Goal: Information Seeking & Learning: Check status

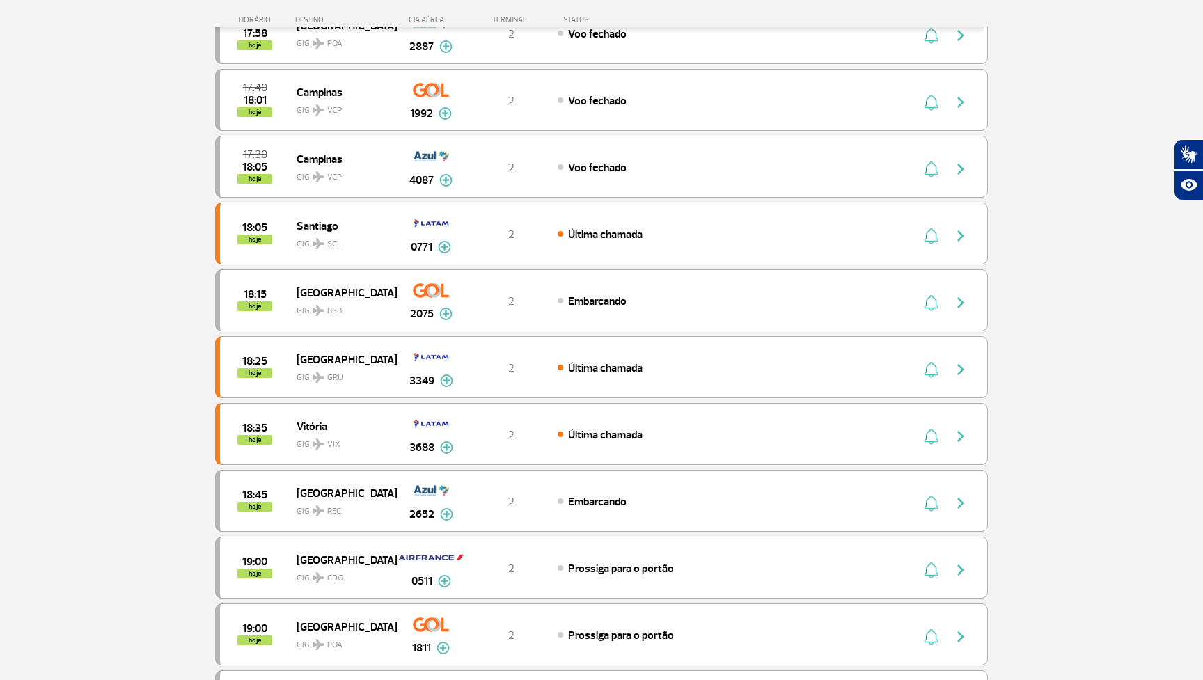
scroll to position [382, 0]
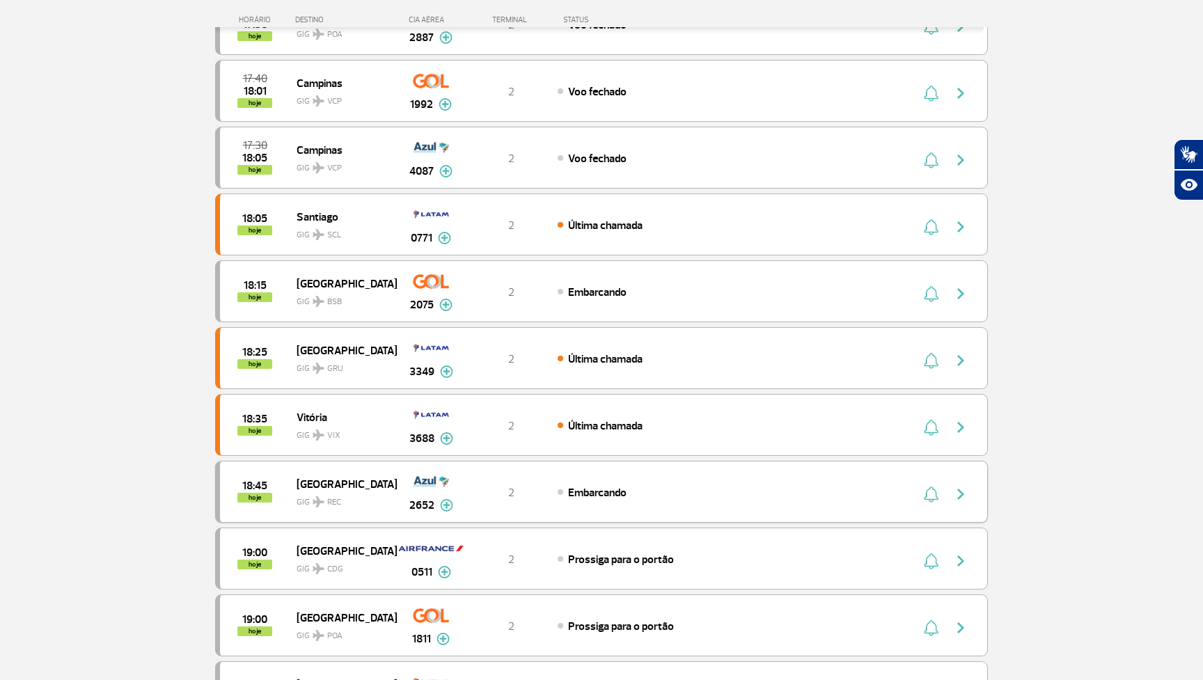
click at [507, 477] on div "18:45 hoje Recife GIG REC 2652 2 Embarcando Parcerias: Avianca 4363 TAP Portuga…" at bounding box center [601, 492] width 773 height 62
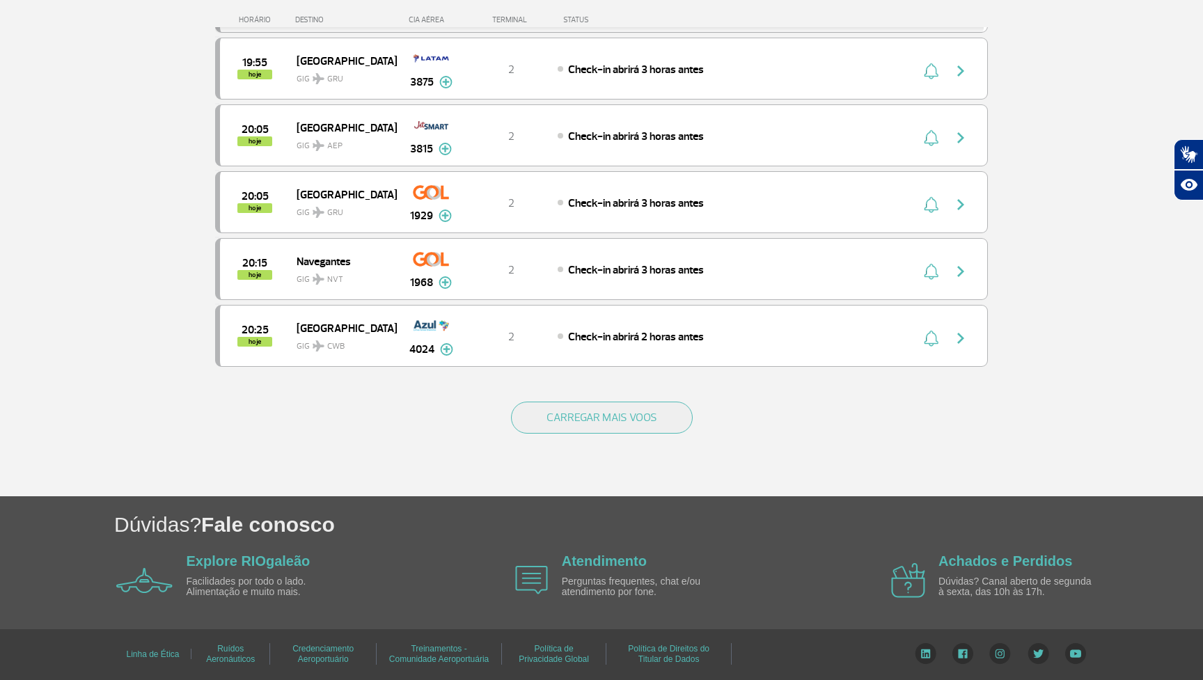
scroll to position [1206, 0]
click at [633, 413] on button "CARREGAR MAIS VOOS" at bounding box center [602, 418] width 182 height 32
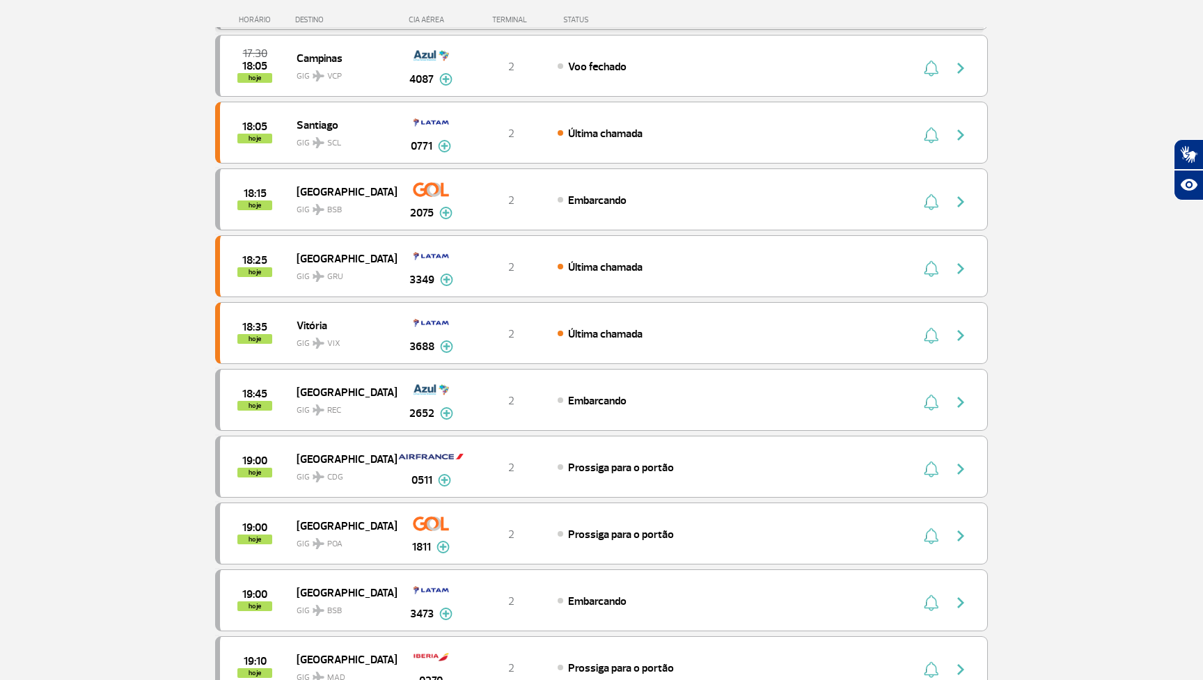
scroll to position [481, 0]
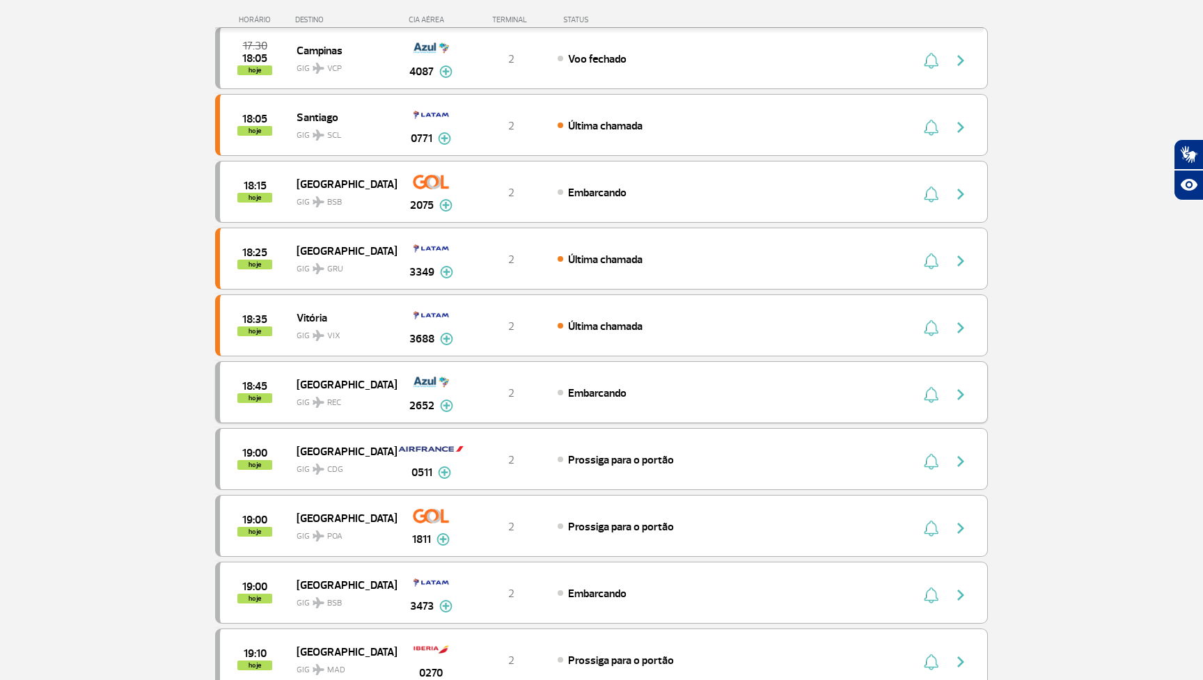
click at [909, 402] on div "18:45 hoje Recife GIG REC 2652 2 Embarcando Parcerias: Avianca 4363 TAP Portuga…" at bounding box center [601, 392] width 773 height 62
click at [948, 384] on button "button" at bounding box center [964, 393] width 32 height 22
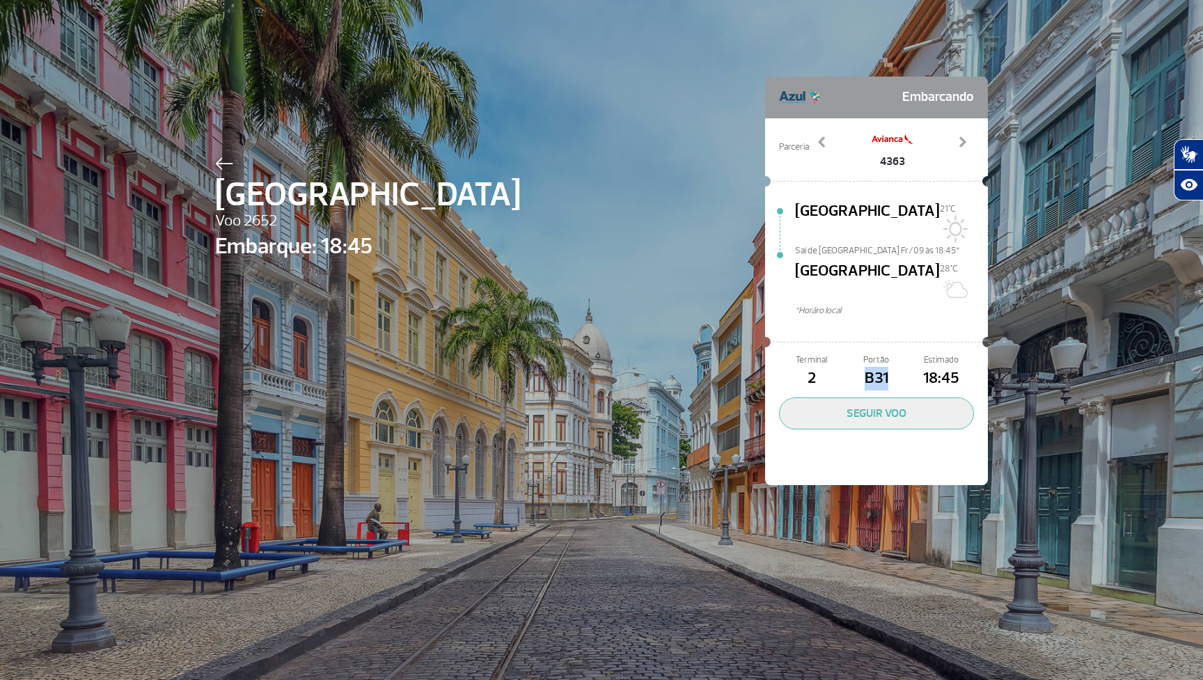
drag, startPoint x: 854, startPoint y: 346, endPoint x: 896, endPoint y: 343, distance: 42.6
click at [896, 367] on span "B31" at bounding box center [876, 379] width 65 height 24
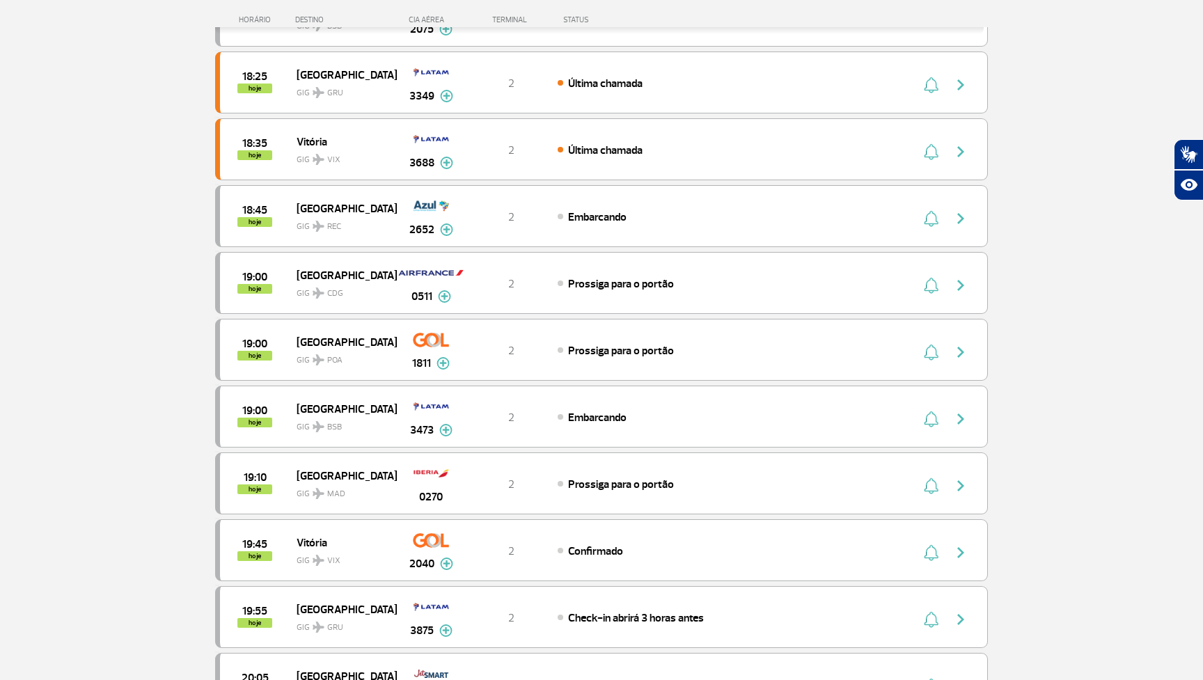
click at [1126, 297] on section "Página Inicial > Voos > Painel de Voos Painel de Voos Partidas Chegadas 17:40 1…" at bounding box center [601, 228] width 1203 height 1633
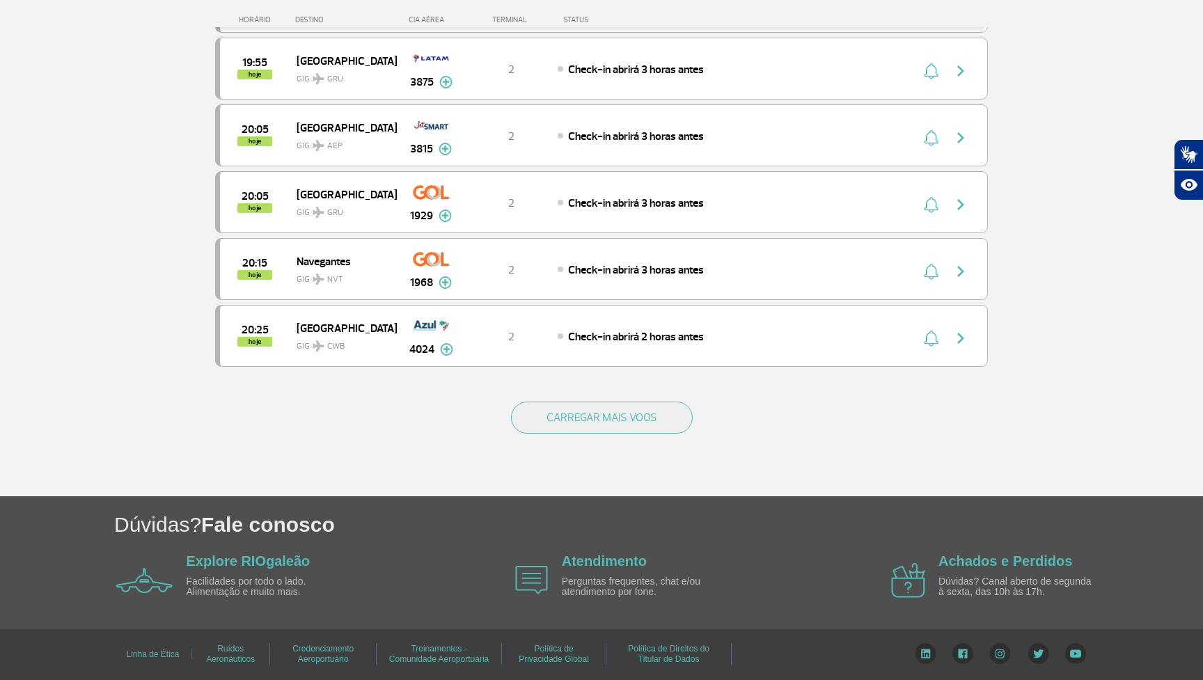
scroll to position [1206, 0]
click at [661, 419] on button "CARREGAR MAIS VOOS" at bounding box center [602, 418] width 182 height 32
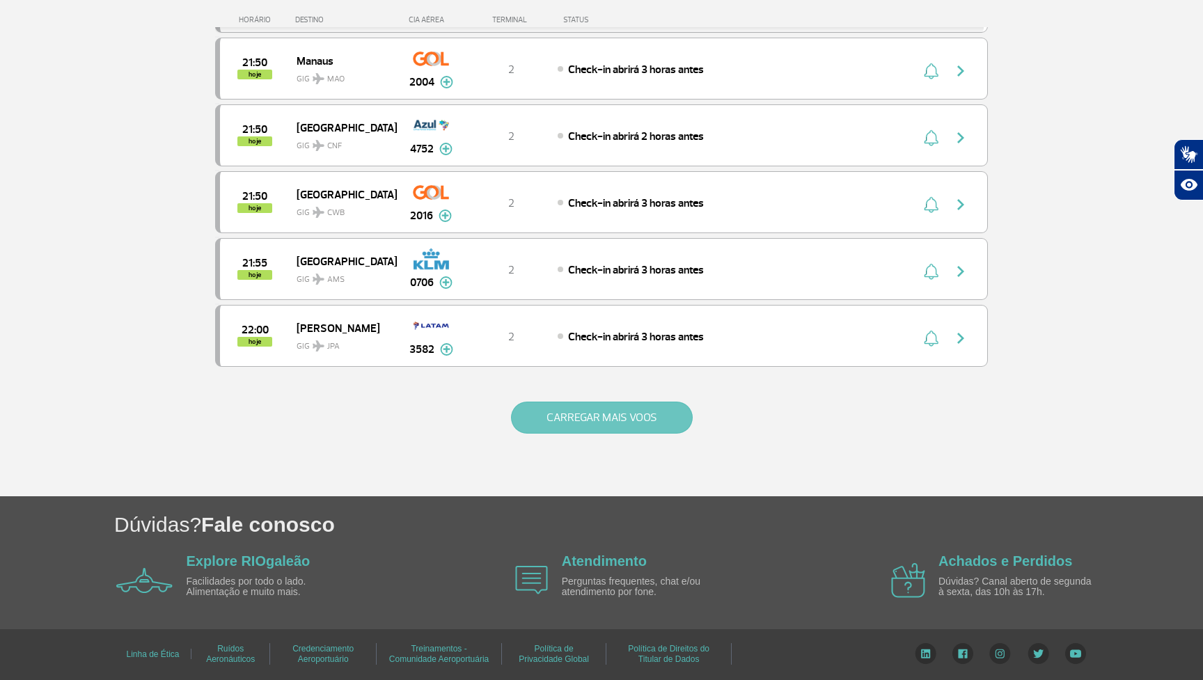
click at [628, 410] on button "CARREGAR MAIS VOOS" at bounding box center [602, 418] width 182 height 32
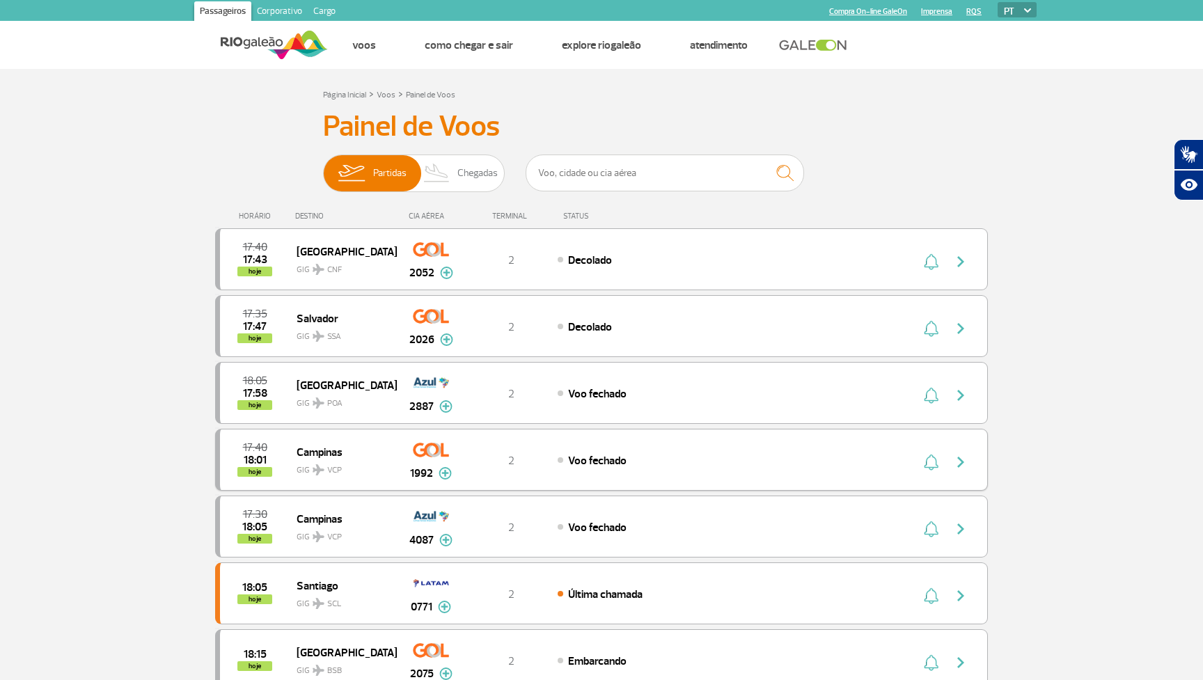
scroll to position [0, 0]
click at [721, 174] on input "text" at bounding box center [665, 173] width 278 height 37
paste input "2887"
type input "2887"
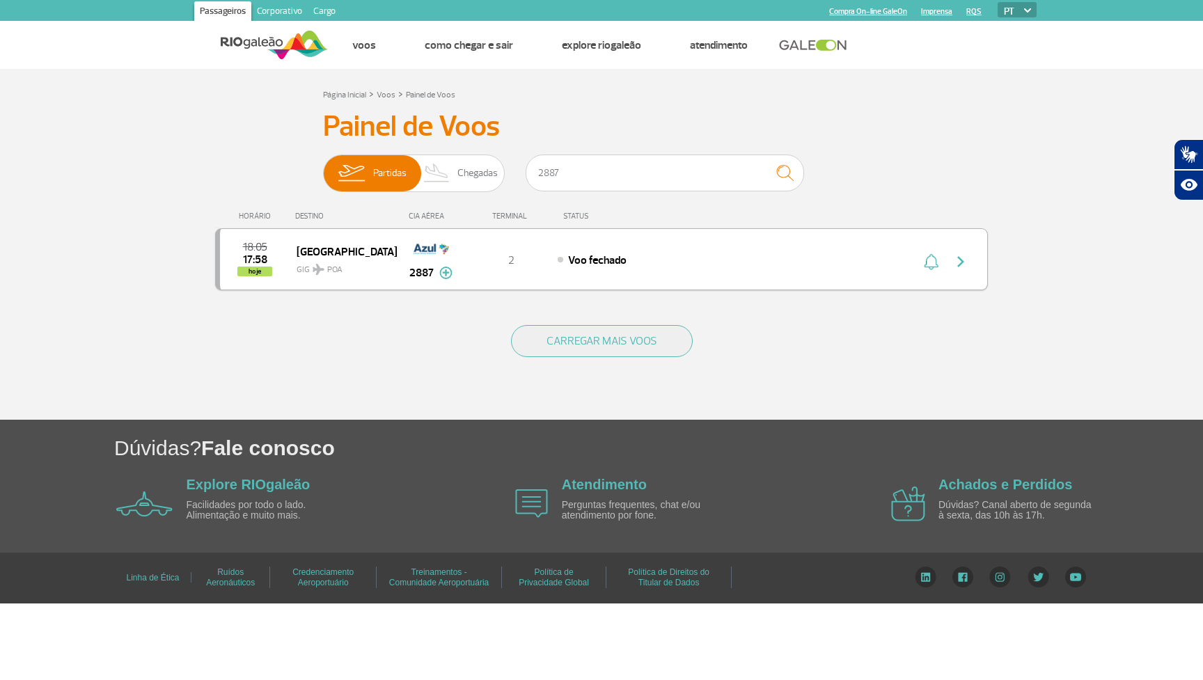
click at [832, 269] on div "18:05 17:58 hoje [GEOGRAPHIC_DATA] GIG POA 2887 2 Voo fechado Parcerias: TAP Po…" at bounding box center [601, 259] width 773 height 62
click at [961, 265] on img "button" at bounding box center [960, 261] width 17 height 17
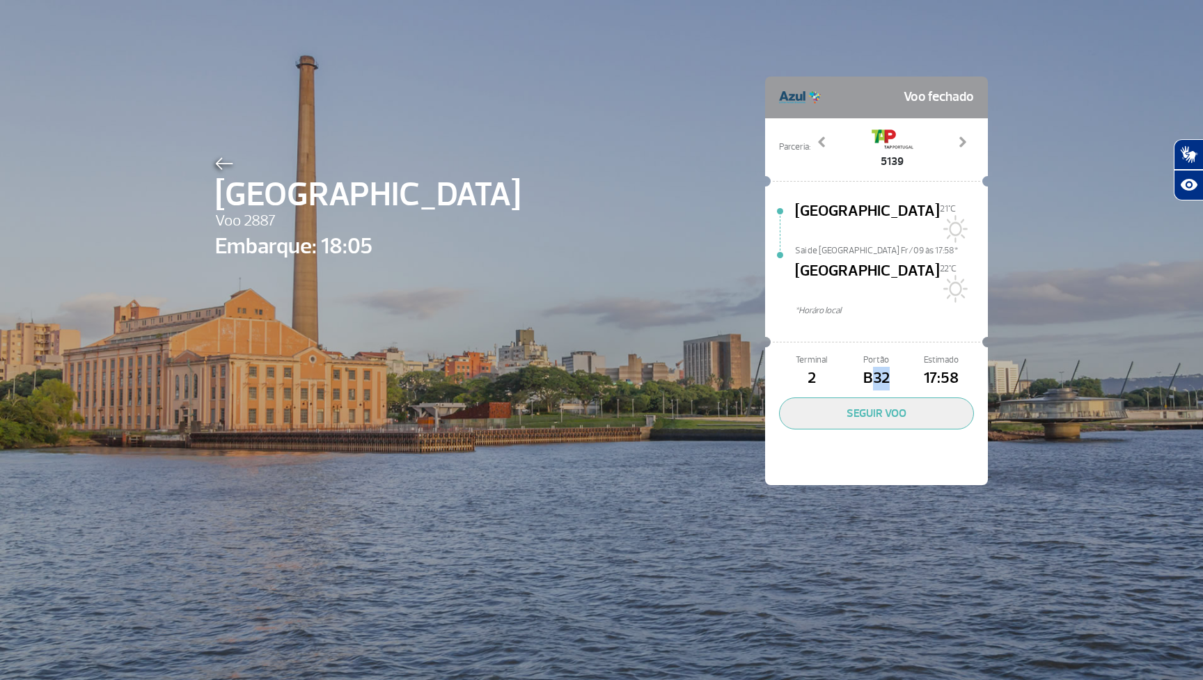
drag, startPoint x: 886, startPoint y: 340, endPoint x: 875, endPoint y: 340, distance: 11.1
click at [875, 367] on span "B32" at bounding box center [876, 379] width 65 height 24
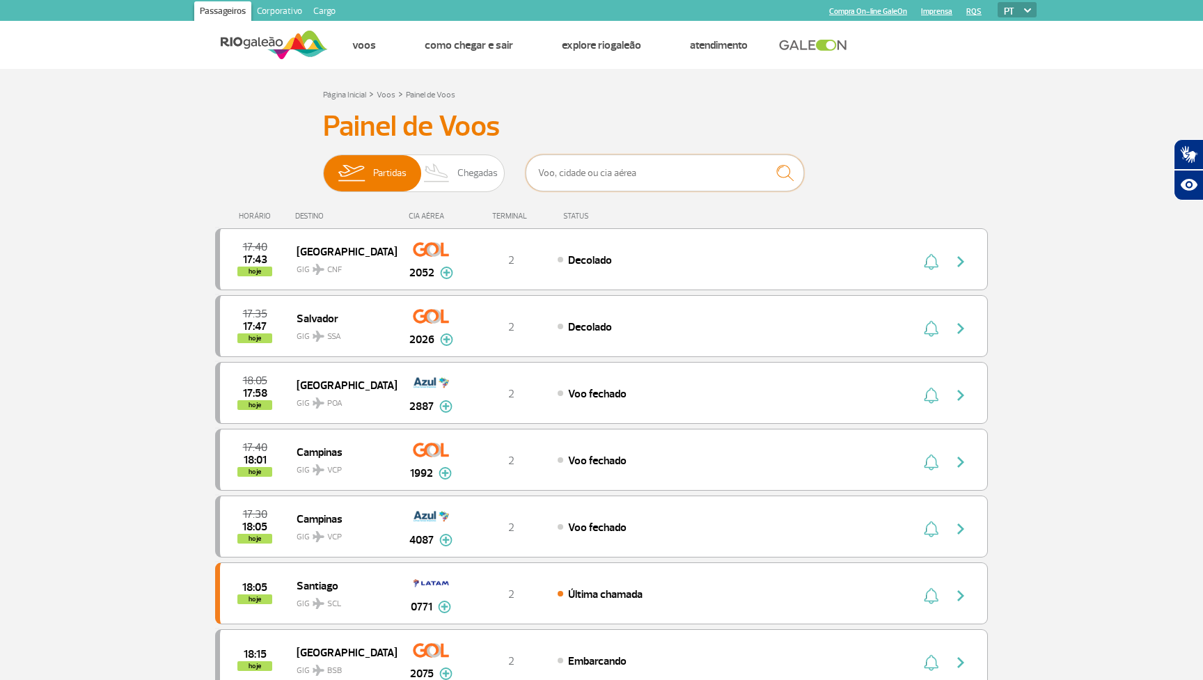
click at [582, 178] on input "text" at bounding box center [665, 173] width 278 height 37
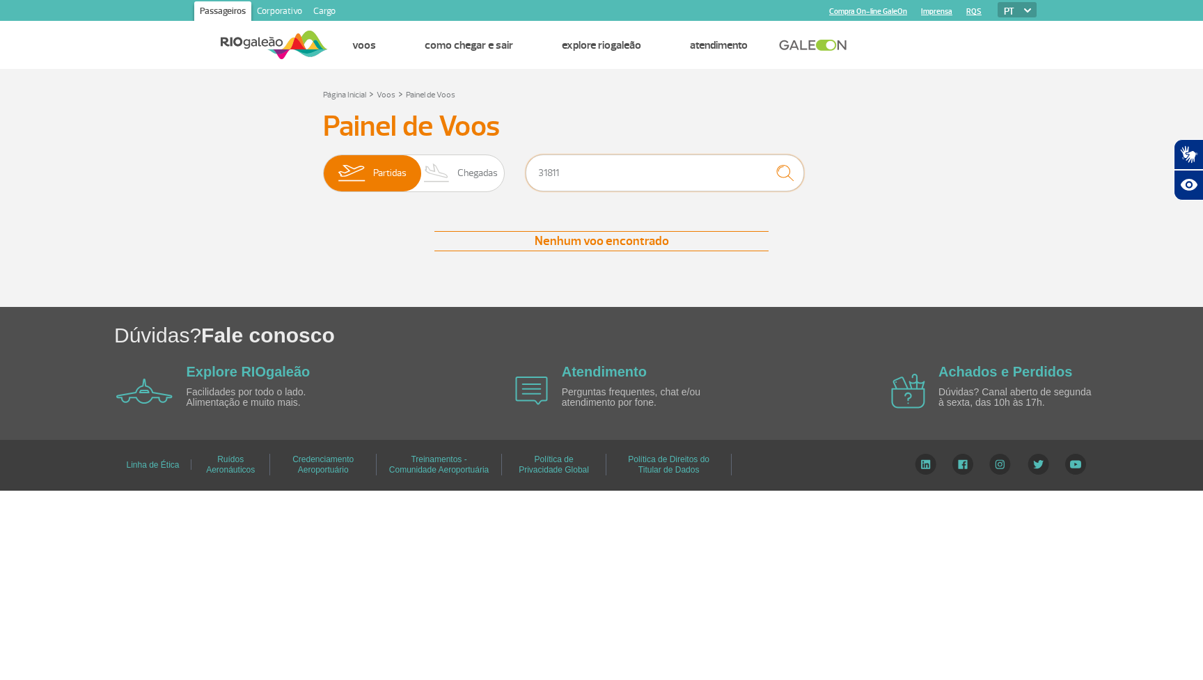
click at [537, 168] on input "31811" at bounding box center [665, 173] width 278 height 37
type input "g31811"
click at [611, 164] on input "g31811" at bounding box center [665, 173] width 278 height 37
click at [600, 169] on input "g31811" at bounding box center [665, 173] width 278 height 37
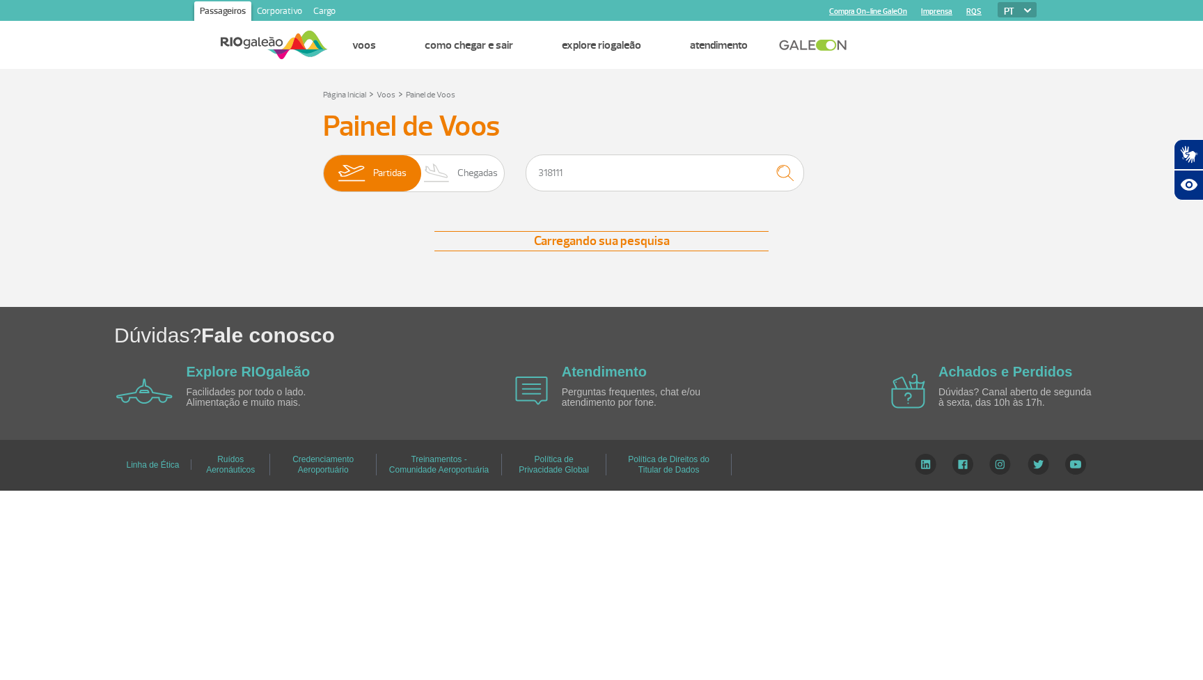
click at [769, 179] on button "submit" at bounding box center [785, 173] width 38 height 37
click at [771, 178] on img "submit" at bounding box center [785, 173] width 30 height 29
click at [684, 164] on input "318111" at bounding box center [665, 173] width 278 height 37
click at [661, 182] on input "318111" at bounding box center [665, 173] width 278 height 37
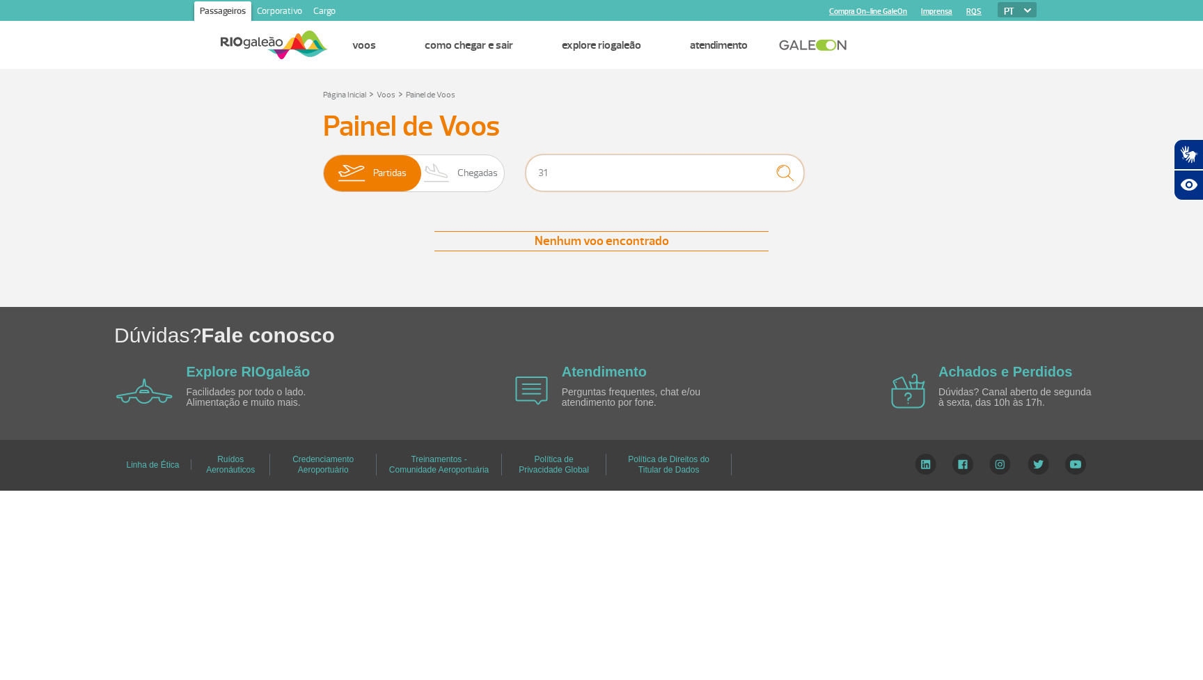
type input "3"
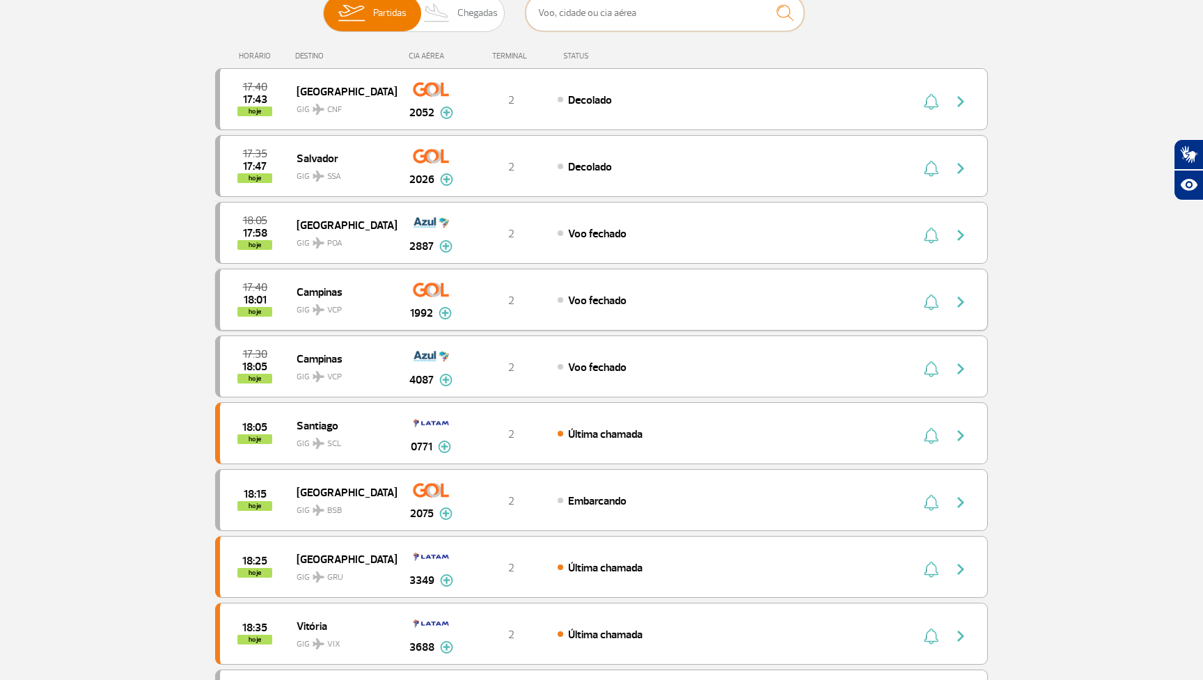
scroll to position [158, 0]
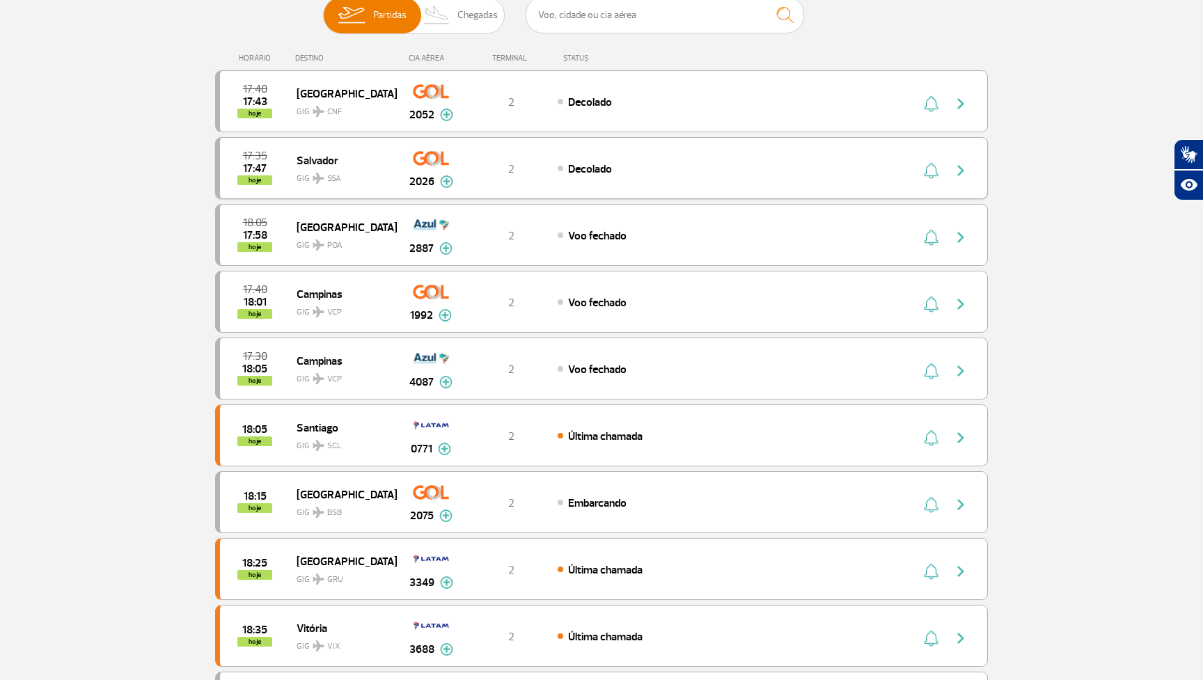
click at [485, 162] on div "2" at bounding box center [512, 168] width 92 height 15
click at [964, 170] on img "button" at bounding box center [960, 170] width 17 height 17
click at [962, 170] on img "button" at bounding box center [960, 170] width 17 height 17
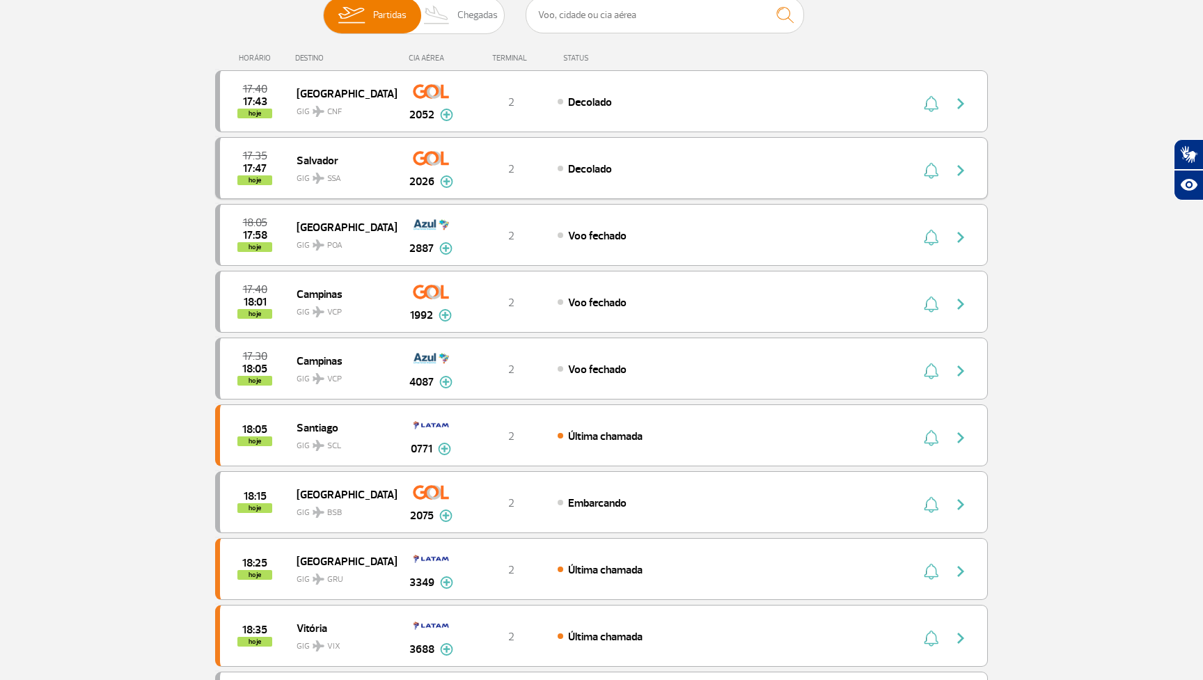
click at [962, 170] on img "button" at bounding box center [960, 170] width 17 height 17
click at [828, 157] on div "17:35 17:47 hoje Salvador GIG SSA 2026 2 Decolado Parcerias: Air Europa Lineas …" at bounding box center [601, 168] width 773 height 62
click at [818, 172] on div "Decolado" at bounding box center [711, 168] width 307 height 15
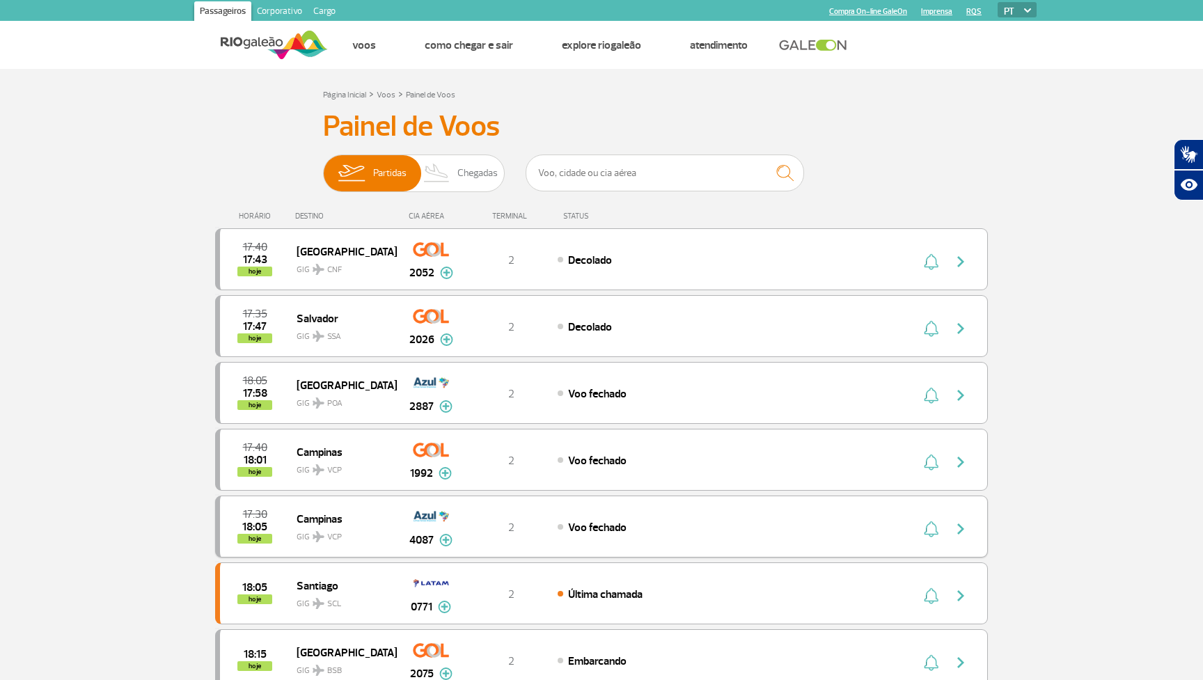
scroll to position [158, 0]
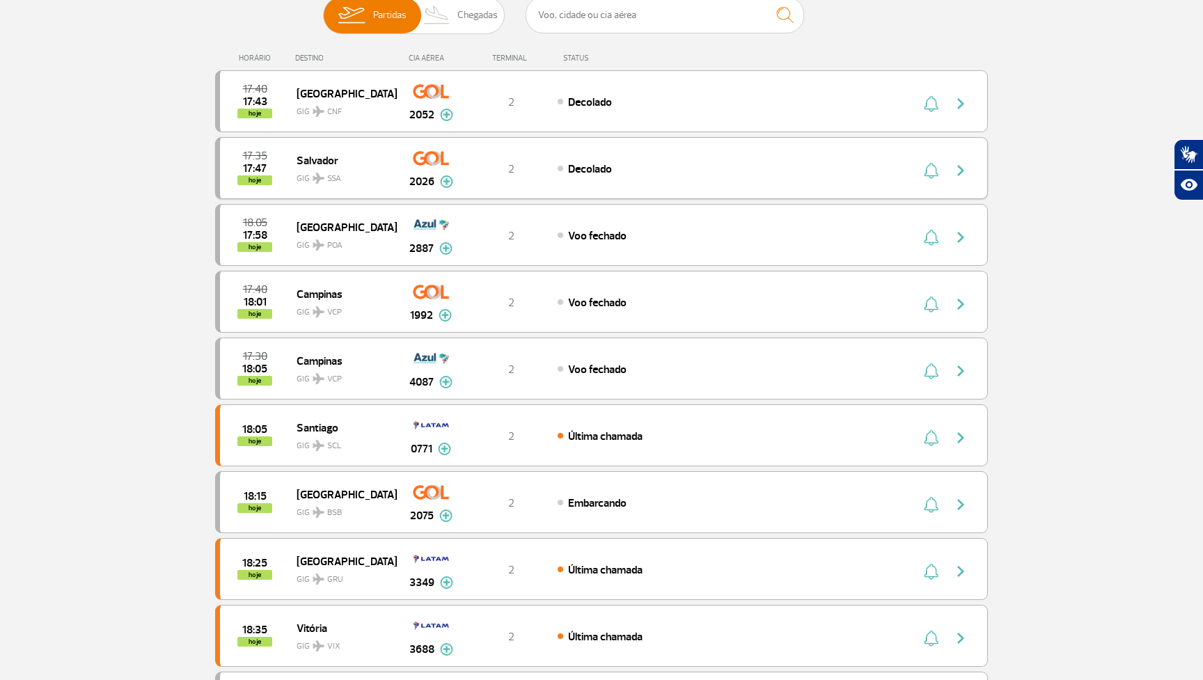
click at [778, 171] on div "Decolado" at bounding box center [711, 168] width 307 height 15
click at [958, 166] on img "button" at bounding box center [960, 170] width 17 height 17
click at [344, 196] on div "17:35 17:47 hoje Salvador GIG SSA 2026 2 Decolado Parcerias: Air Europa Lineas …" at bounding box center [601, 168] width 773 height 62
click at [244, 158] on span "17:35" at bounding box center [255, 156] width 24 height 10
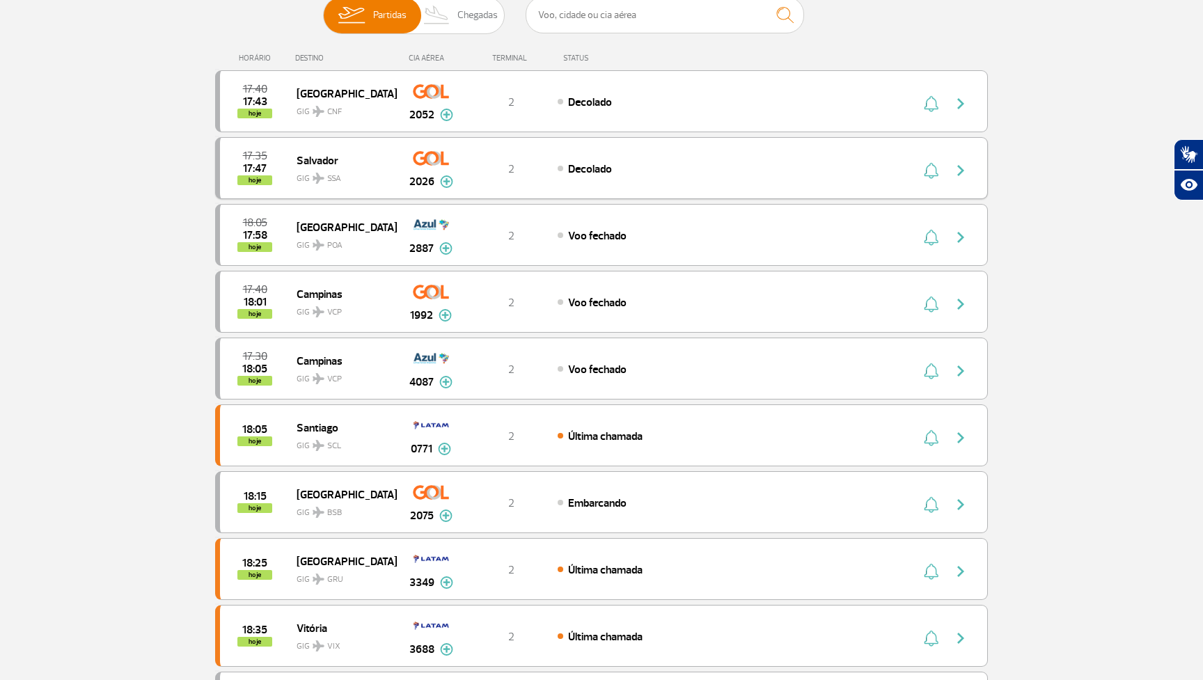
click at [254, 161] on span "17:35" at bounding box center [255, 156] width 24 height 10
click at [450, 247] on img at bounding box center [445, 248] width 13 height 13
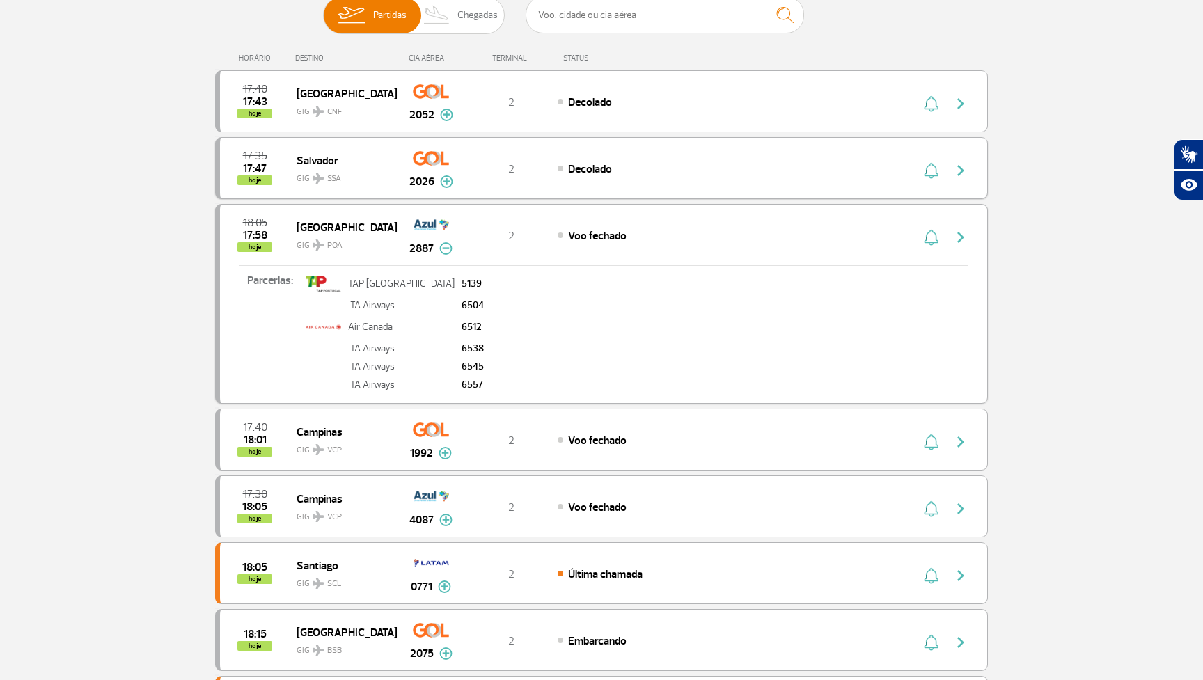
click at [443, 183] on img at bounding box center [446, 181] width 13 height 13
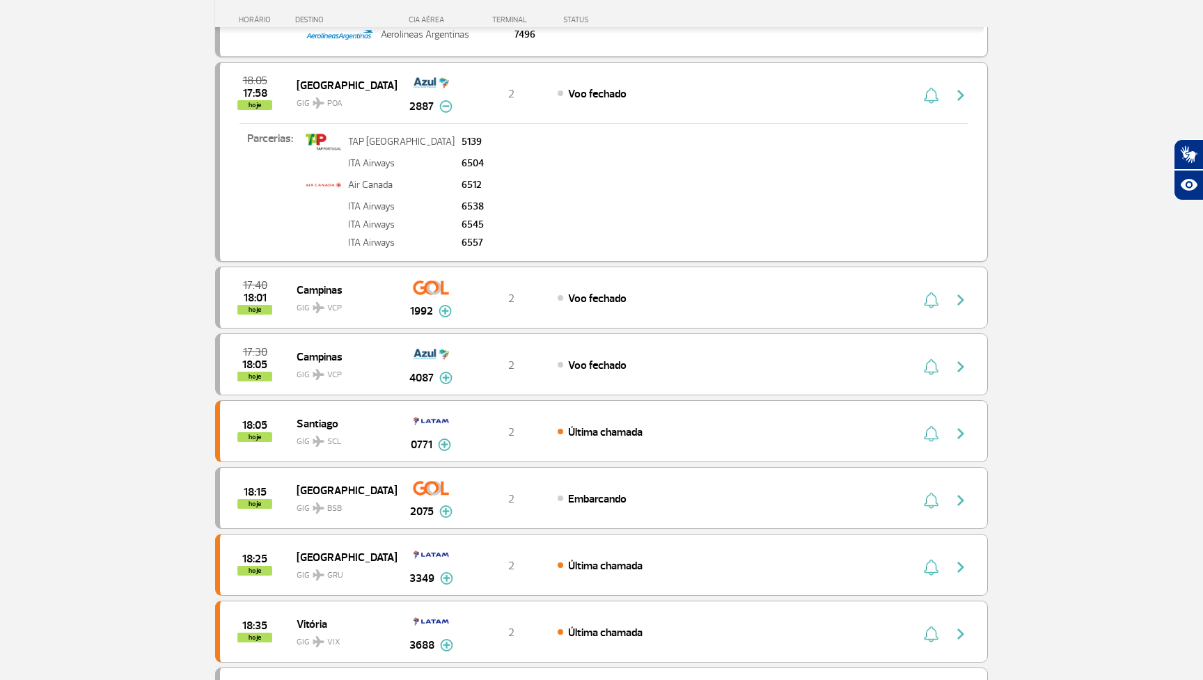
scroll to position [549, 0]
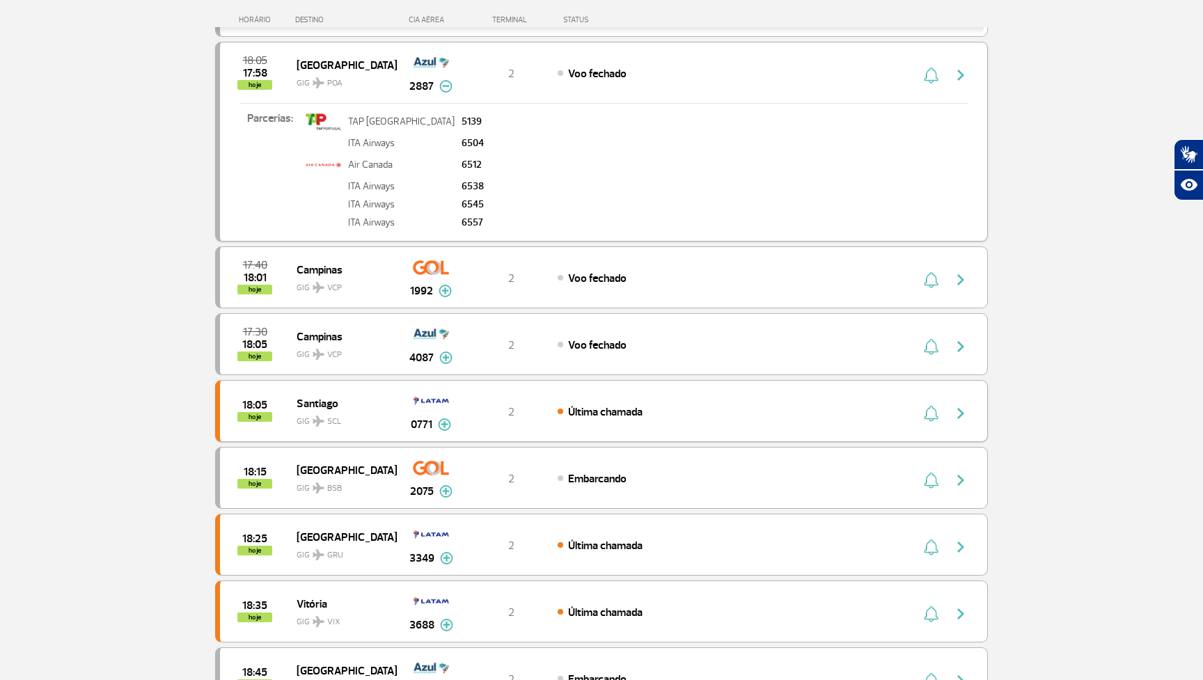
click at [588, 424] on div "18:05 hoje Santiago GIG SCL 0771 2 Última chamada Parcerias: Quantas Airlines 3…" at bounding box center [601, 411] width 773 height 62
click at [570, 460] on div "18:15 hoje Brasília GIG BSB 2075 2 Embarcando Parcerias: Air France 1982 Azul L…" at bounding box center [601, 478] width 773 height 62
click at [561, 531] on div "18:25 hoje São Paulo GIG GRU 3349 2 Última chamada Parcerias: Quantas Airlines …" at bounding box center [601, 545] width 773 height 62
click at [619, 555] on div "18:25 hoje São Paulo GIG GRU 3349 2 Última chamada Parcerias: Quantas Airlines …" at bounding box center [601, 545] width 773 height 62
click at [962, 544] on img "button" at bounding box center [960, 547] width 17 height 17
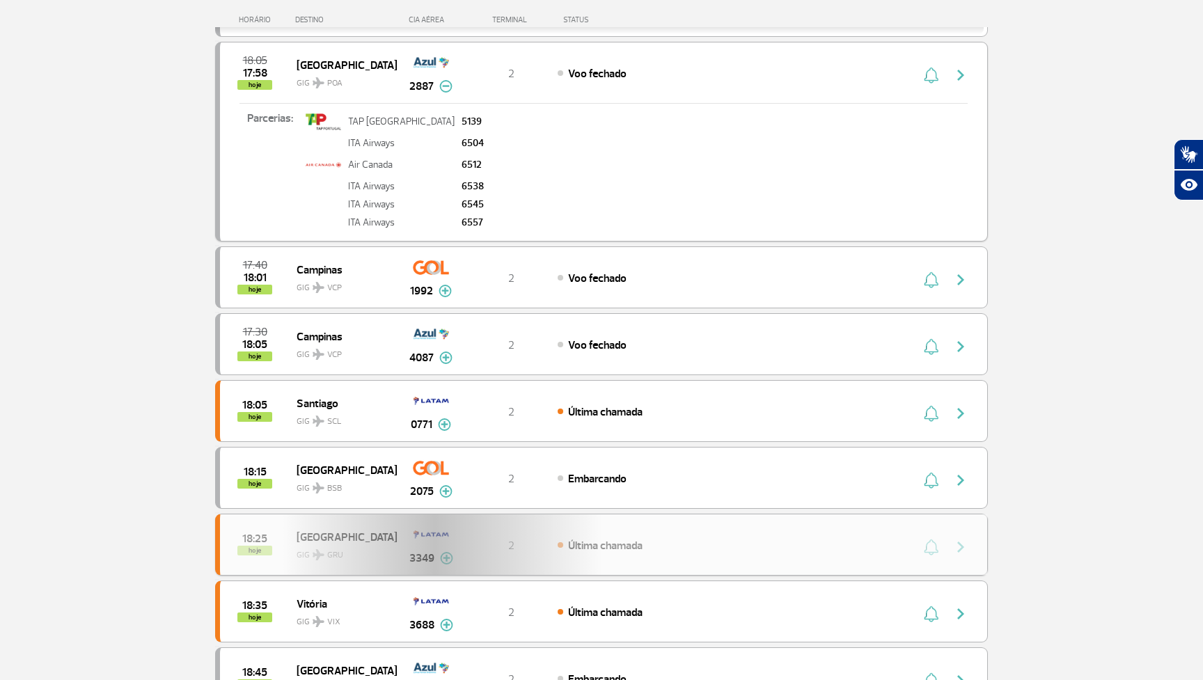
click at [962, 544] on div "18:25 hoje São Paulo GIG GRU 3349 2 Última chamada Parcerias: Quantas Airlines …" at bounding box center [601, 545] width 773 height 62
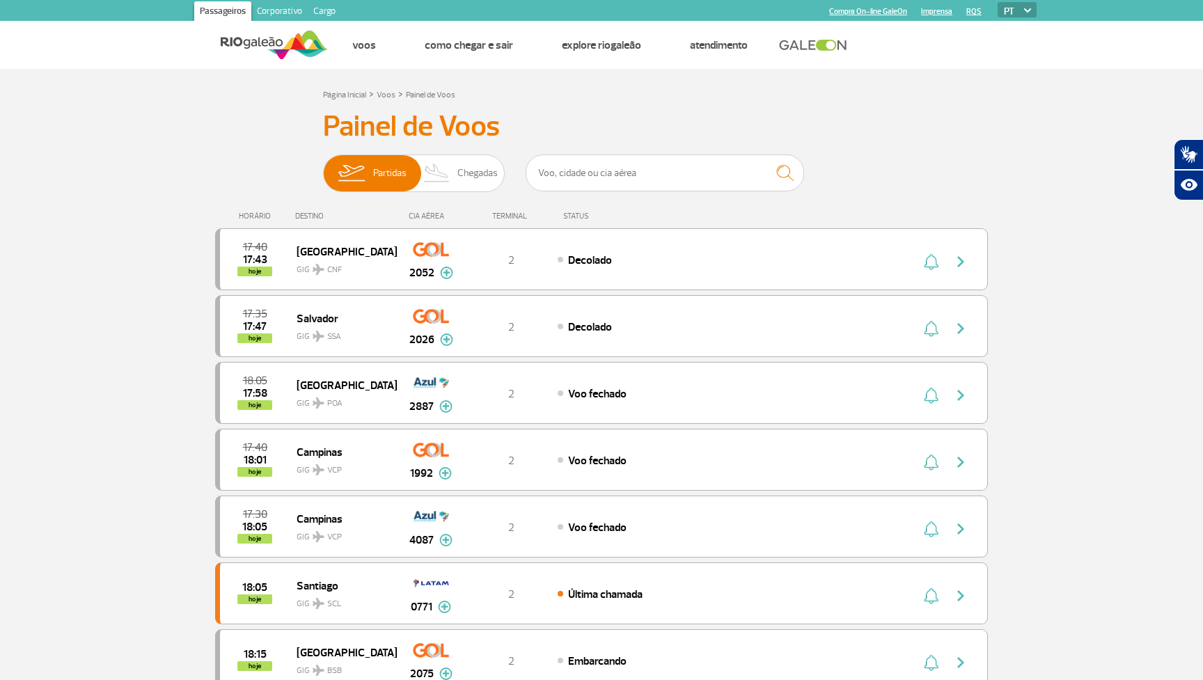
click at [964, 68] on ul "Página inicial Voos Como chegar e sair Explore RIOgaleão Atendimento" at bounding box center [682, 45] width 709 height 47
click at [963, 323] on img "button" at bounding box center [960, 328] width 17 height 17
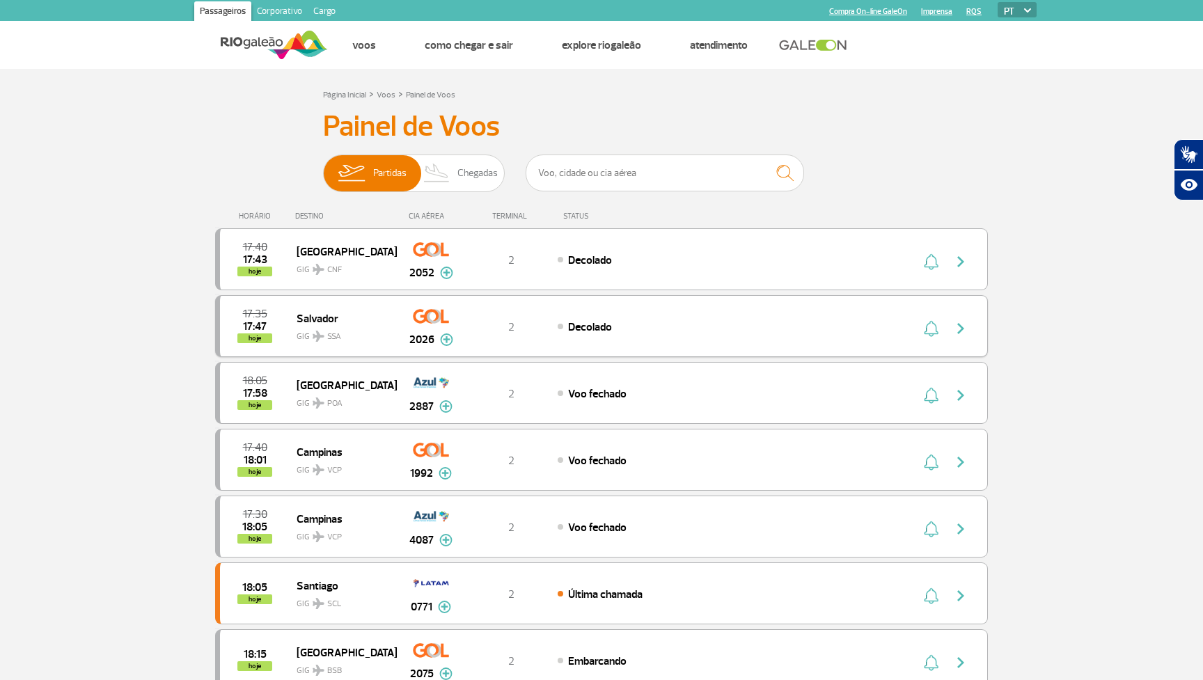
click at [963, 323] on img "button" at bounding box center [960, 328] width 17 height 17
click at [959, 255] on img "button" at bounding box center [960, 261] width 17 height 17
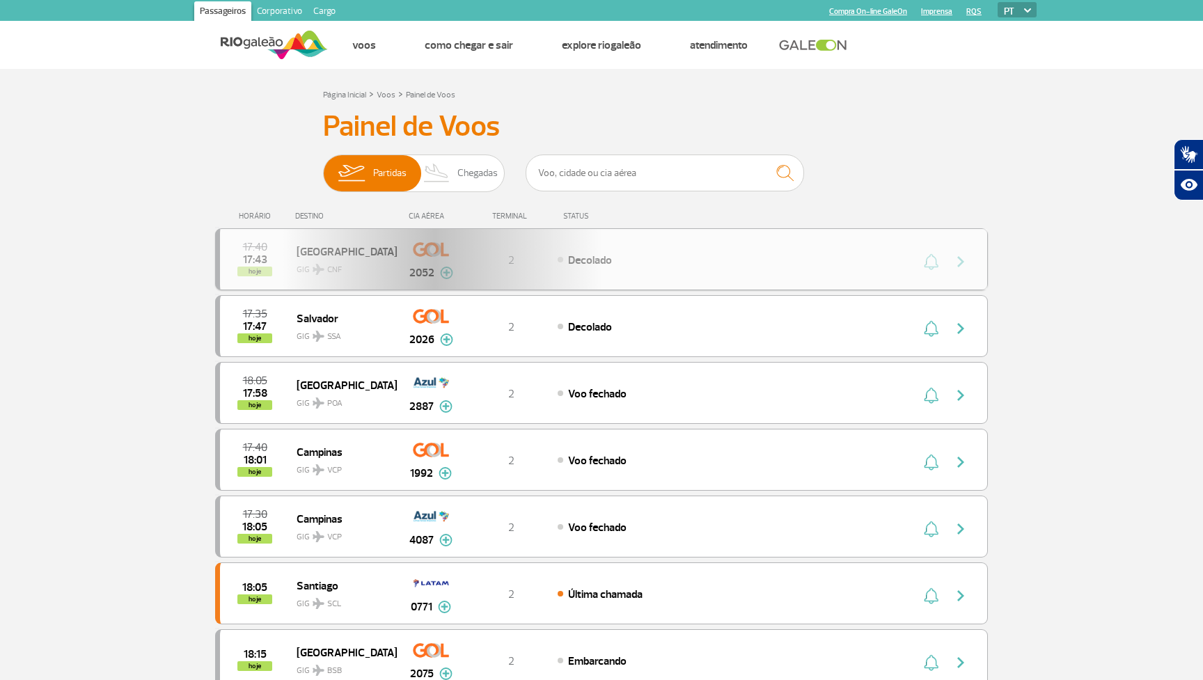
click at [959, 255] on div "17:40 17:43 hoje Belo Horizonte GIG CNF 2052 2 Decolado Parcerias: Air France 2…" at bounding box center [601, 259] width 773 height 62
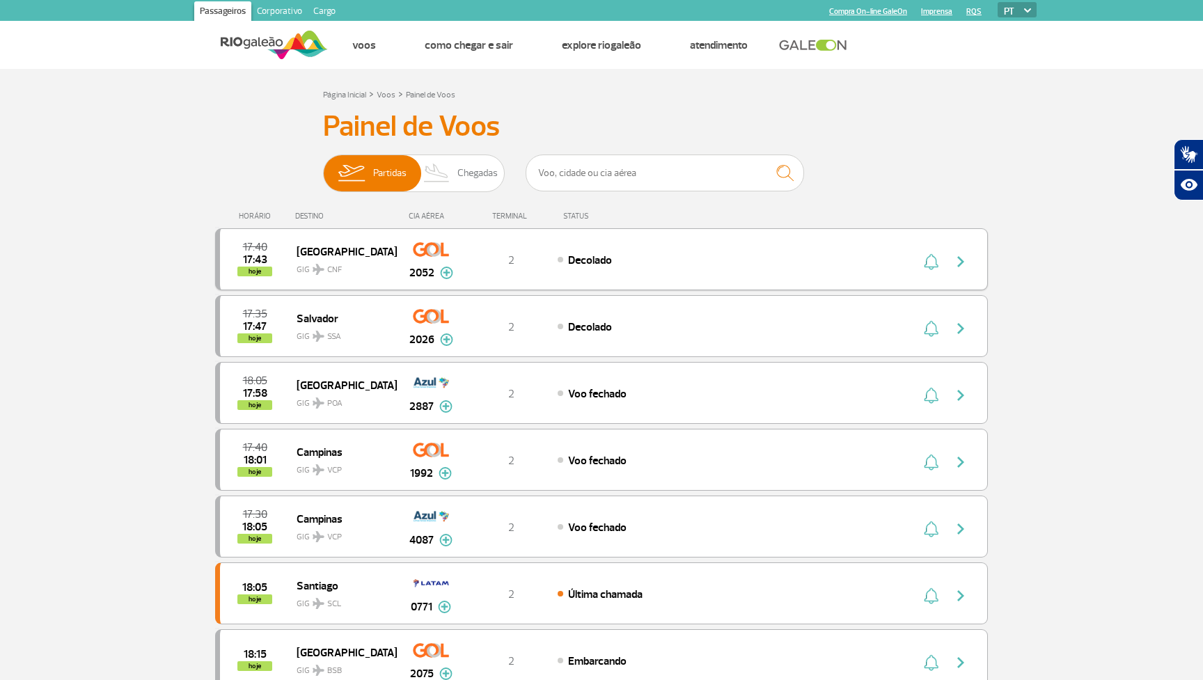
click at [959, 260] on img "button" at bounding box center [960, 261] width 17 height 17
click at [960, 320] on img "button" at bounding box center [960, 328] width 17 height 17
click at [968, 394] on img "button" at bounding box center [960, 395] width 17 height 17
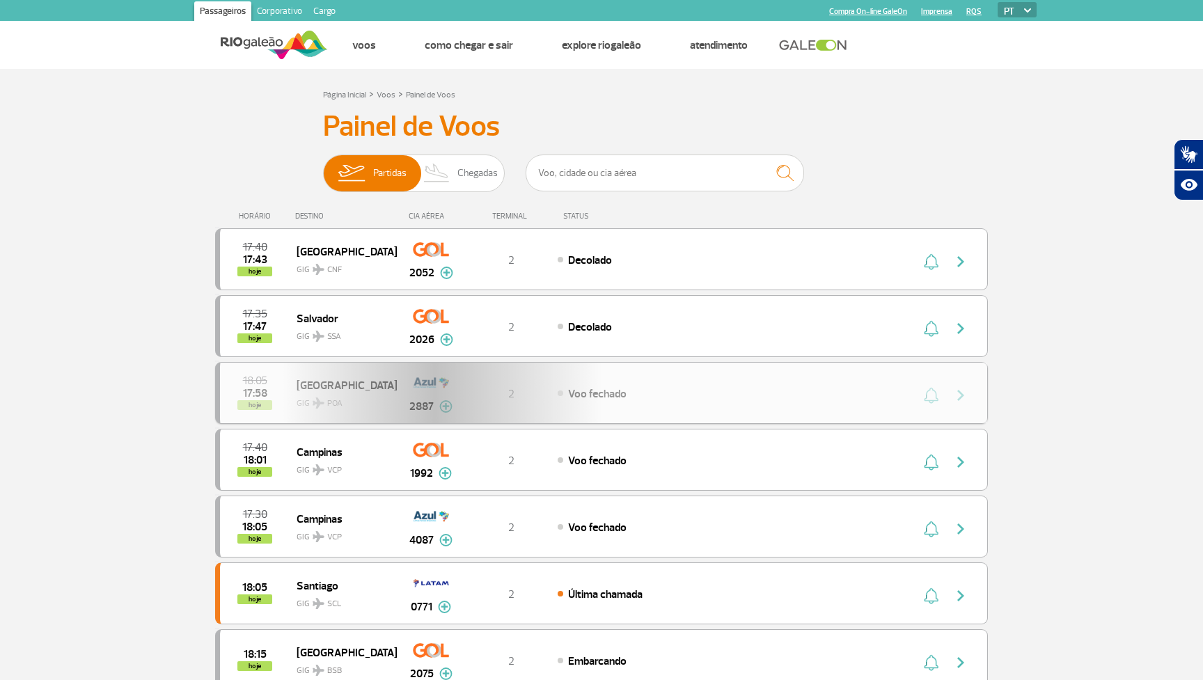
click at [968, 394] on div "18:05 17:58 hoje [GEOGRAPHIC_DATA] GIG POA 2887 2 Voo fechado Parcerias: TAP Po…" at bounding box center [601, 393] width 773 height 62
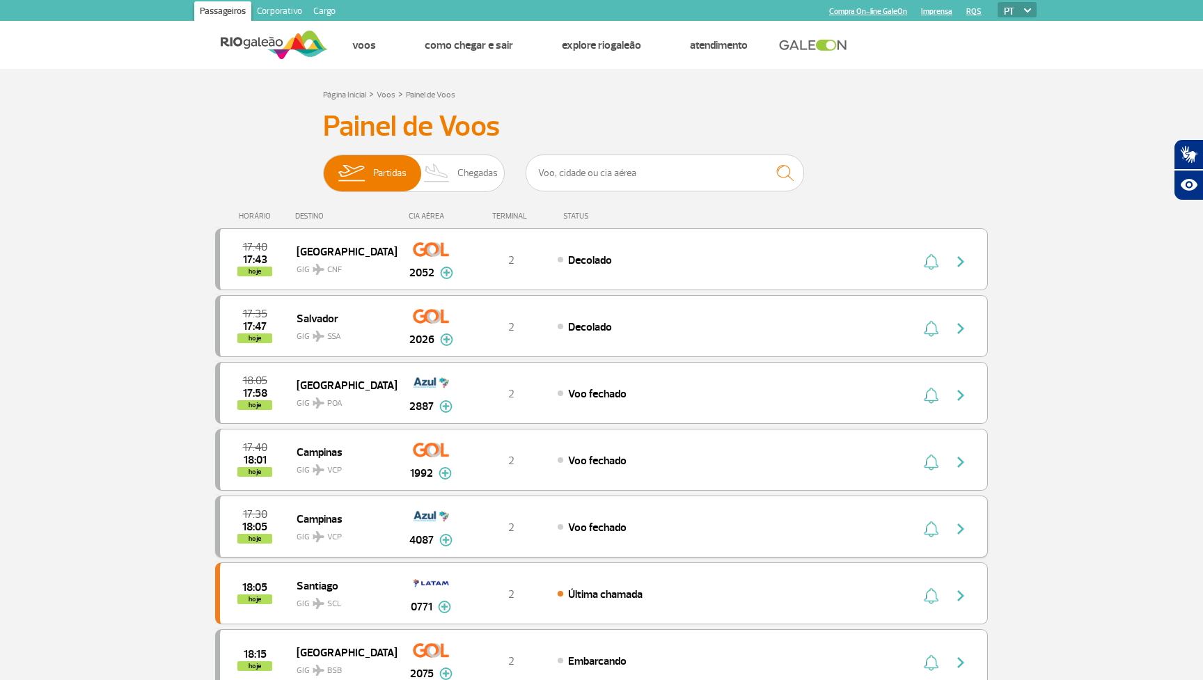
click at [965, 524] on img "button" at bounding box center [960, 529] width 17 height 17
